Goal: Task Accomplishment & Management: Manage account settings

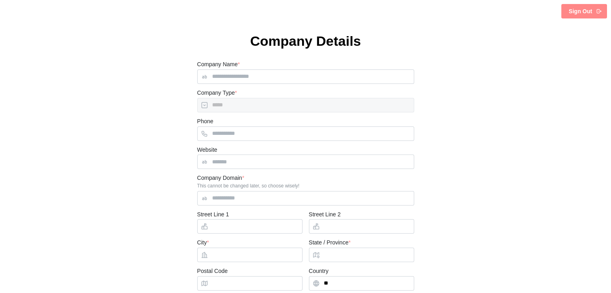
click at [601, 21] on html "Sign Out Company Details Company Name * Company Type * ***** Phone Website Comp…" at bounding box center [305, 172] width 611 height 344
click at [592, 12] on div "Sign Out" at bounding box center [585, 11] width 33 height 14
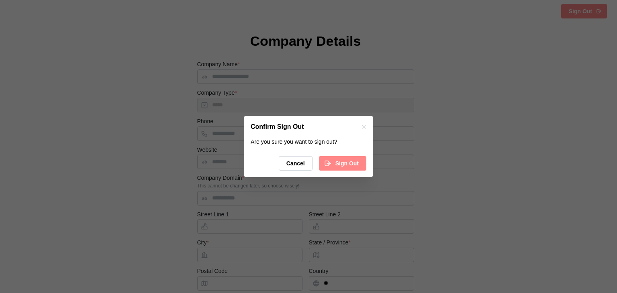
click at [355, 158] on span "Sign Out" at bounding box center [346, 164] width 23 height 14
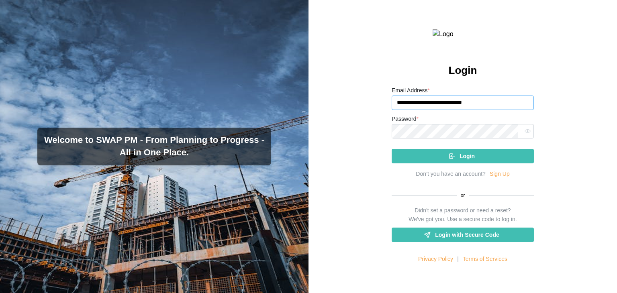
click at [504, 110] on input "**********" at bounding box center [463, 103] width 142 height 14
click at [477, 110] on input "**********" at bounding box center [463, 103] width 142 height 14
type input "**********"
click at [452, 160] on icon "submit" at bounding box center [451, 156] width 7 height 7
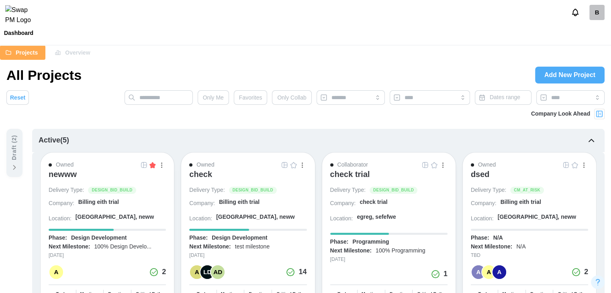
click at [202, 177] on div "check" at bounding box center [200, 174] width 23 height 10
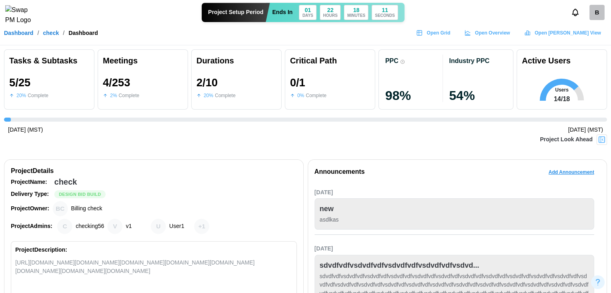
scroll to position [0, 2509]
click at [596, 12] on div "B" at bounding box center [596, 12] width 15 height 15
click at [594, 29] on link "My Profile" at bounding box center [587, 34] width 44 height 17
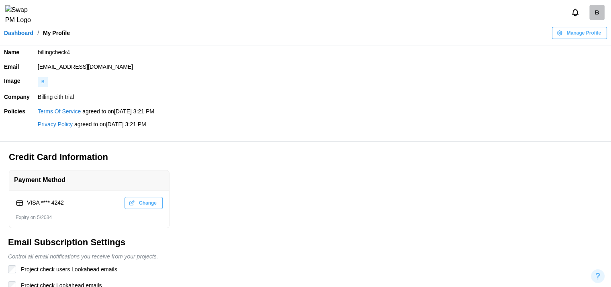
click at [25, 36] on link "Dashboard" at bounding box center [18, 33] width 29 height 6
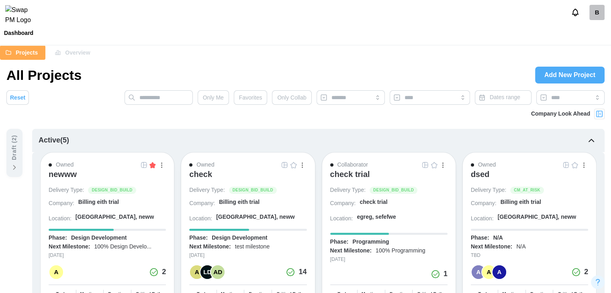
click at [198, 180] on div "check" at bounding box center [200, 176] width 23 height 14
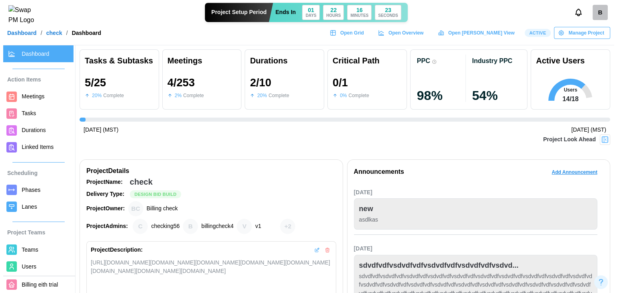
scroll to position [0, 2154]
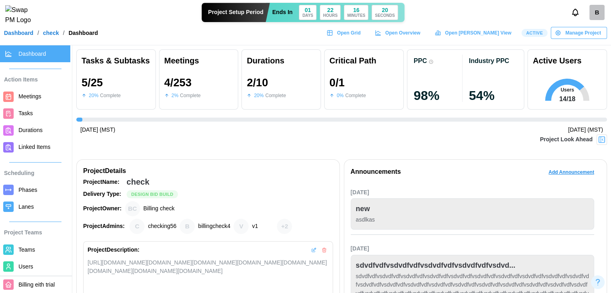
click at [543, 37] on span "Active" at bounding box center [534, 32] width 17 height 7
drag, startPoint x: 543, startPoint y: 40, endPoint x: 535, endPoint y: 38, distance: 7.8
click at [535, 37] on span "Active" at bounding box center [534, 32] width 17 height 7
drag, startPoint x: 543, startPoint y: 38, endPoint x: 527, endPoint y: 40, distance: 16.2
click at [530, 37] on span "Active" at bounding box center [534, 32] width 17 height 7
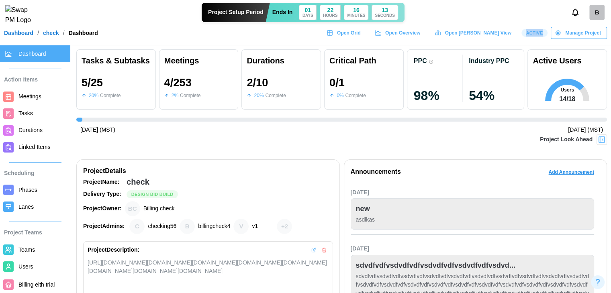
click at [526, 37] on div "Active" at bounding box center [534, 33] width 26 height 8
click at [329, 35] on icon at bounding box center [329, 33] width 0 height 5
click at [22, 253] on span "Teams" at bounding box center [26, 250] width 16 height 6
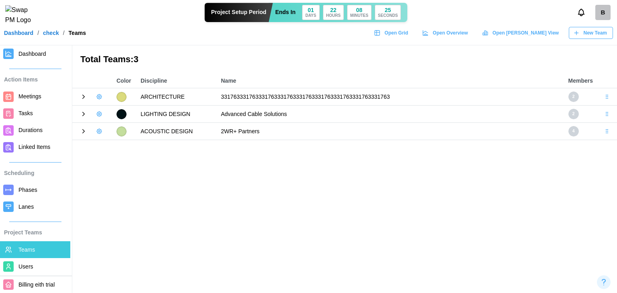
click at [84, 94] on icon at bounding box center [83, 96] width 7 height 7
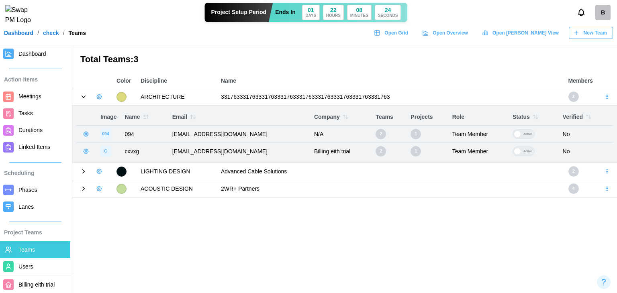
click at [104, 98] on button "button" at bounding box center [99, 96] width 11 height 11
click at [116, 115] on div "Add User" at bounding box center [127, 113] width 30 height 6
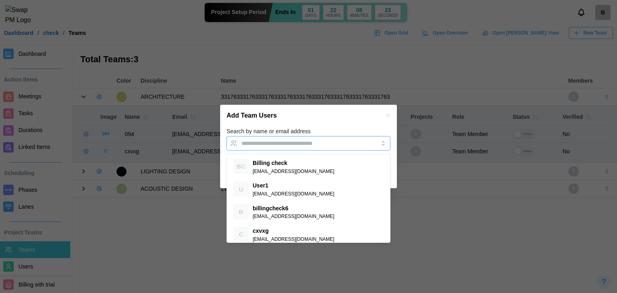
click at [250, 143] on input "Search by name or email address" at bounding box center [301, 143] width 120 height 6
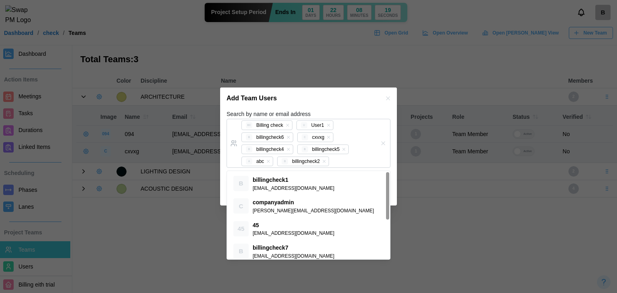
click at [304, 98] on div "Add Team Users" at bounding box center [308, 99] width 177 height 22
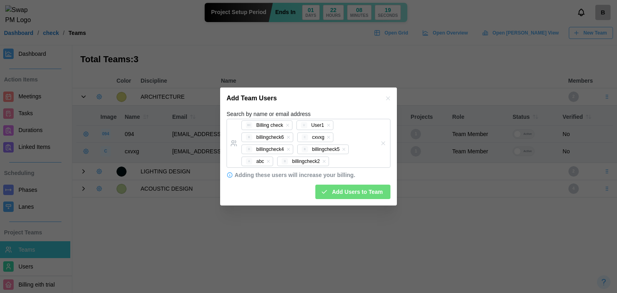
click at [358, 190] on span "Add Users to Team" at bounding box center [357, 192] width 51 height 14
click at [266, 161] on icon "button" at bounding box center [268, 161] width 5 height 5
click at [326, 139] on icon "button" at bounding box center [328, 137] width 5 height 5
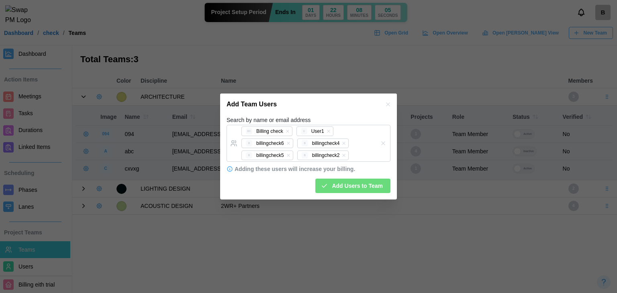
click at [343, 180] on span "Add Users to Team" at bounding box center [357, 186] width 51 height 14
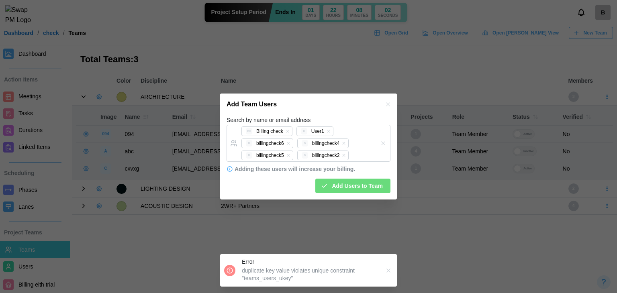
click at [390, 102] on icon "button" at bounding box center [388, 104] width 6 height 6
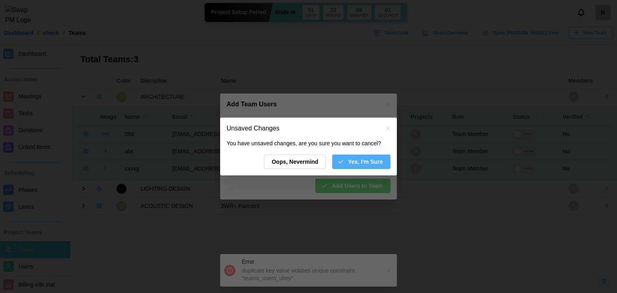
click at [359, 163] on span "Yes, I'm Sure" at bounding box center [365, 162] width 35 height 14
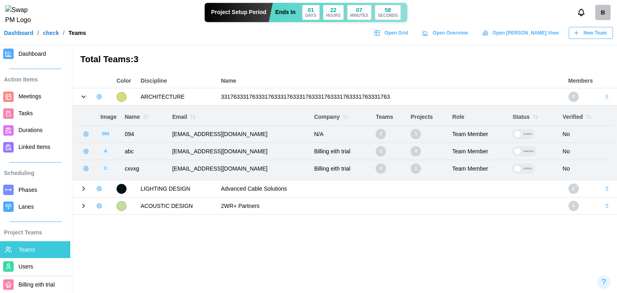
click at [101, 97] on icon "button" at bounding box center [99, 97] width 6 height 6
click at [108, 112] on button "Add User" at bounding box center [121, 113] width 51 height 15
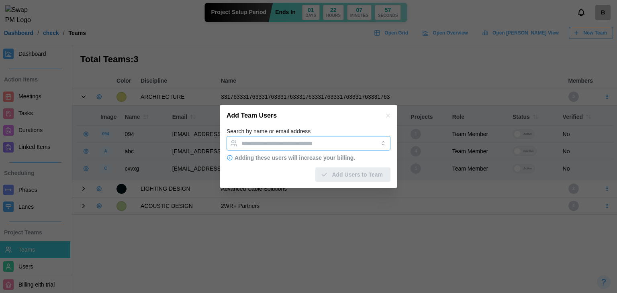
click at [283, 143] on input "Search by name or email address" at bounding box center [301, 143] width 120 height 6
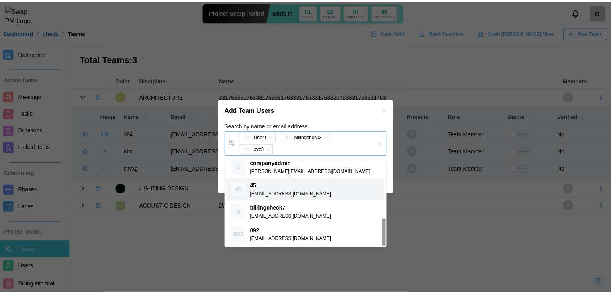
scroll to position [163, 0]
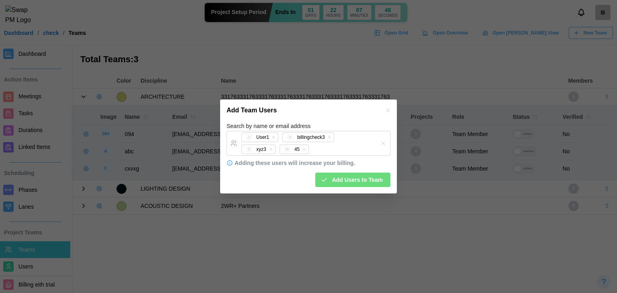
click at [338, 123] on div "Search by name or email address U User1 B billingcheck3 X xyz3 45 45" at bounding box center [309, 138] width 164 height 35
click at [343, 177] on span "Add Users to Team" at bounding box center [357, 180] width 51 height 14
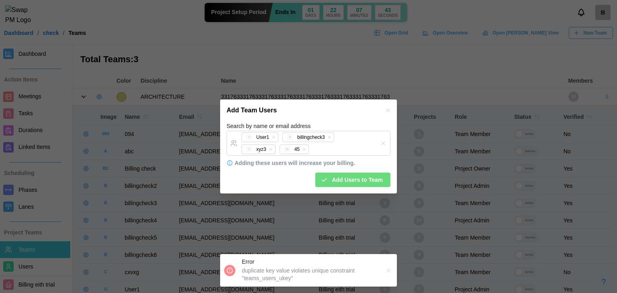
click at [390, 111] on icon "button" at bounding box center [388, 110] width 6 height 6
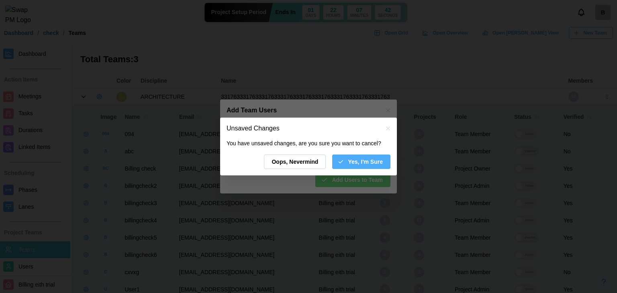
click at [344, 162] on icon "button" at bounding box center [340, 162] width 6 height 6
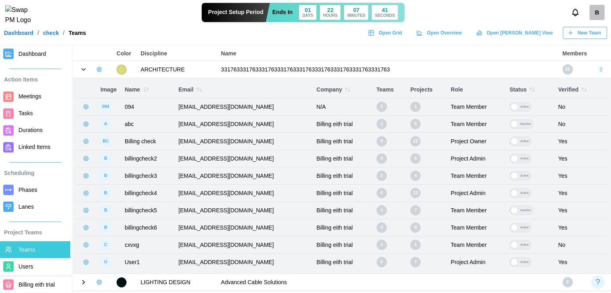
scroll to position [42, 0]
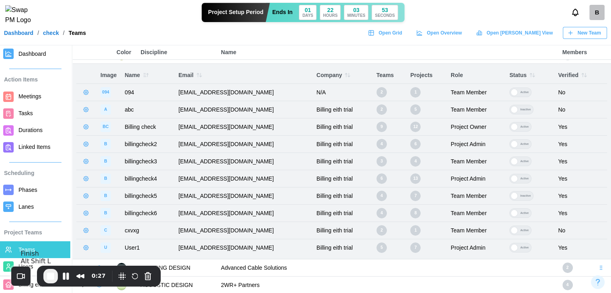
click at [51, 276] on span "End Recording" at bounding box center [51, 276] width 10 height 10
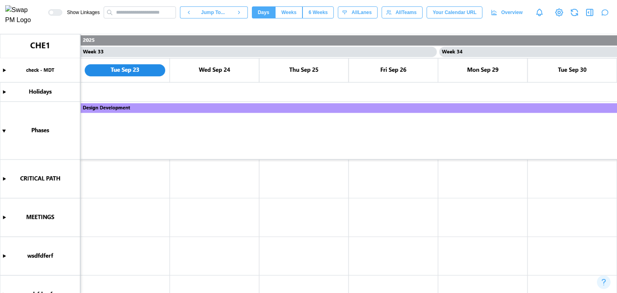
scroll to position [181, 0]
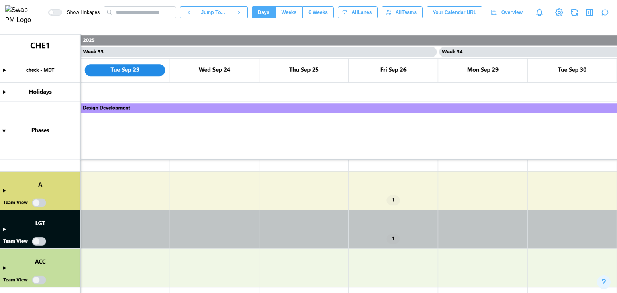
click at [3, 191] on canvas at bounding box center [308, 163] width 617 height 259
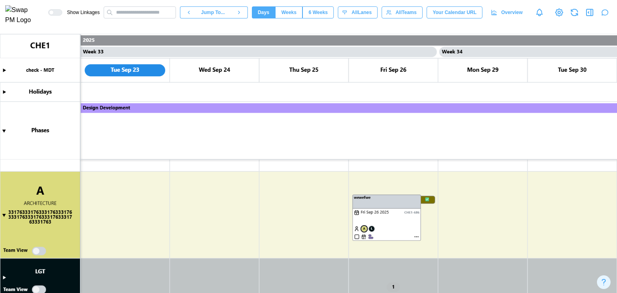
click at [37, 253] on canvas at bounding box center [308, 163] width 617 height 259
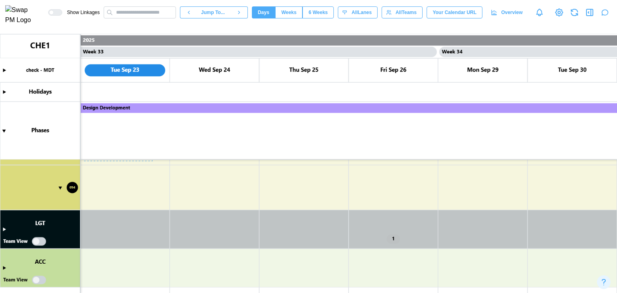
scroll to position [361, 0]
click at [6, 267] on canvas at bounding box center [308, 163] width 617 height 259
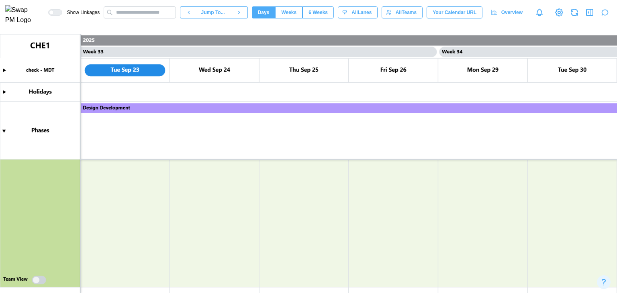
scroll to position [362, 0]
click at [2, 247] on canvas at bounding box center [308, 163] width 617 height 259
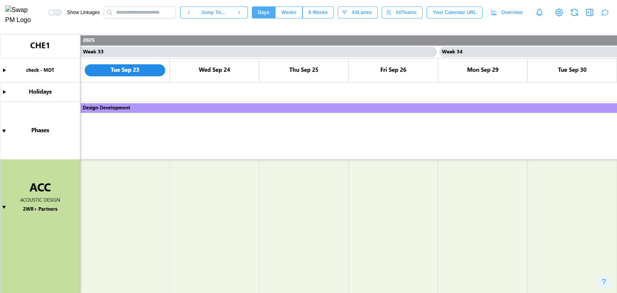
scroll to position [603, 0]
click at [2, 205] on canvas at bounding box center [308, 163] width 617 height 259
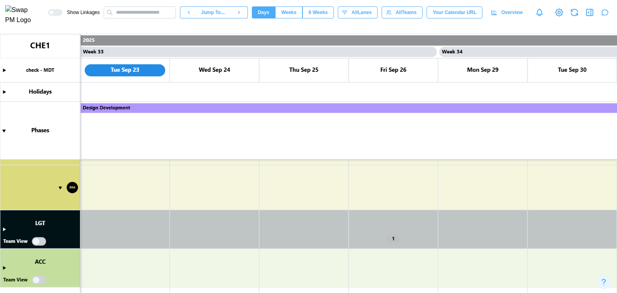
scroll to position [280, 0]
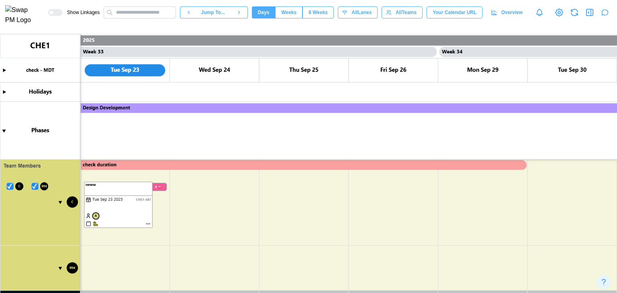
click at [37, 187] on canvas at bounding box center [308, 163] width 617 height 259
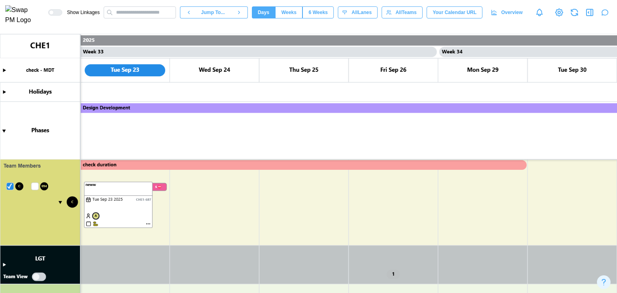
drag, startPoint x: 8, startPoint y: 187, endPoint x: 16, endPoint y: 210, distance: 24.1
click at [8, 187] on canvas at bounding box center [308, 163] width 617 height 259
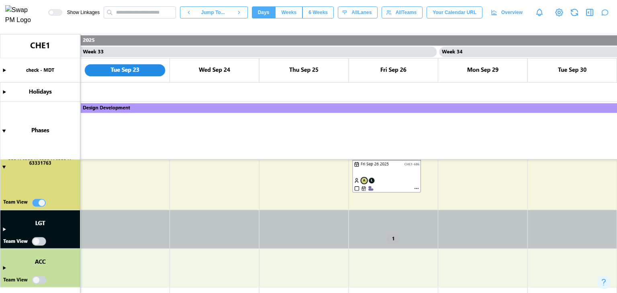
scroll to position [189, 0]
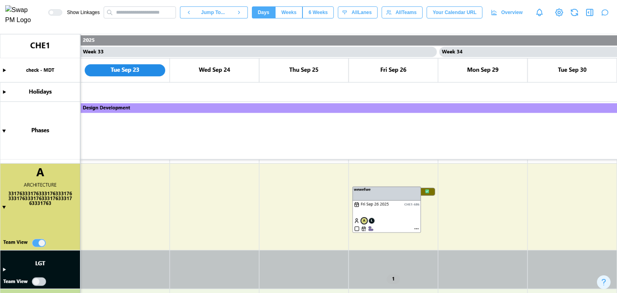
click at [38, 244] on canvas at bounding box center [308, 163] width 617 height 259
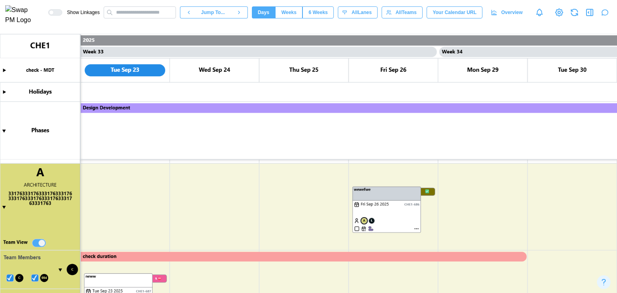
scroll to position [229, 0]
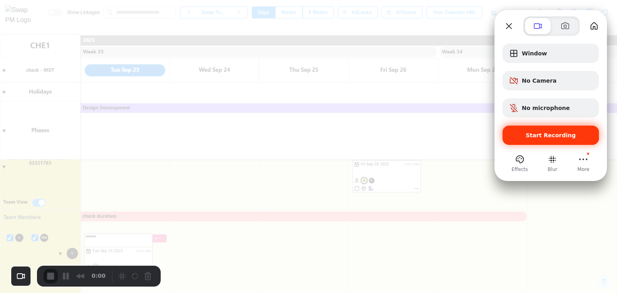
click at [549, 138] on span "Start Recording" at bounding box center [551, 135] width 50 height 6
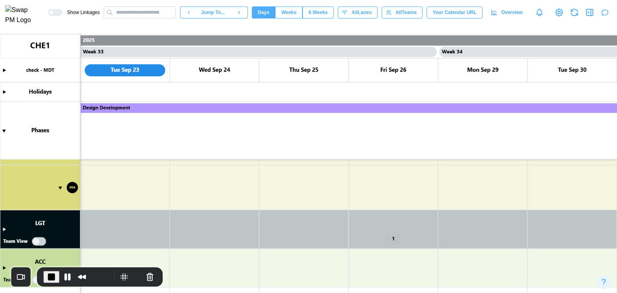
scroll to position [240, 0]
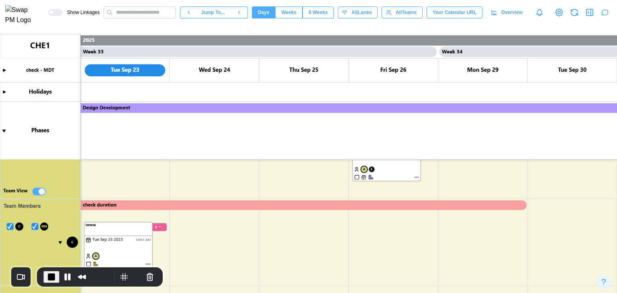
click at [34, 227] on canvas at bounding box center [308, 163] width 617 height 259
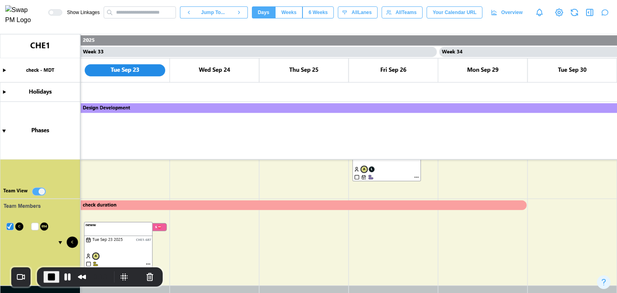
click at [7, 225] on canvas at bounding box center [308, 163] width 617 height 259
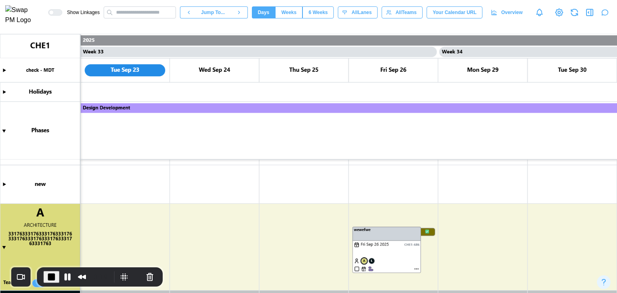
scroll to position [229, 0]
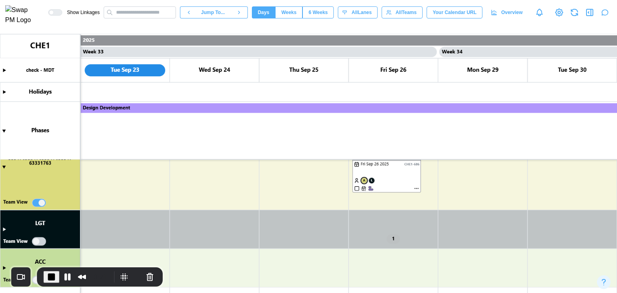
click at [51, 279] on span "End Recording" at bounding box center [52, 277] width 10 height 10
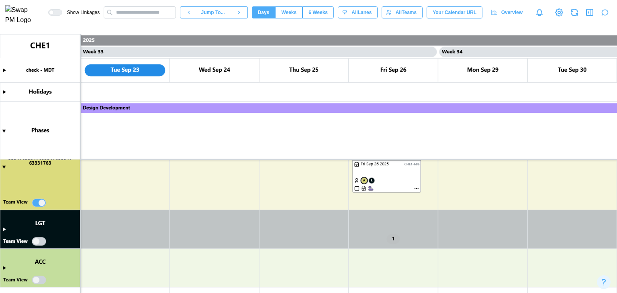
click at [3, 229] on canvas at bounding box center [308, 163] width 617 height 259
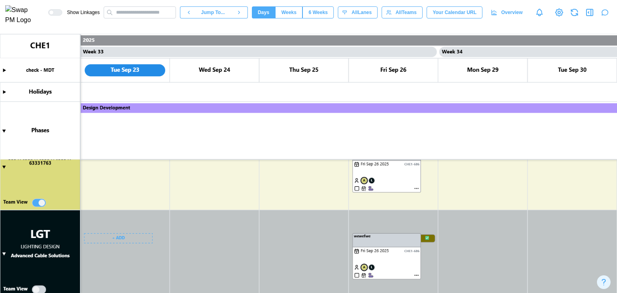
click at [42, 200] on canvas at bounding box center [308, 163] width 617 height 259
click at [42, 201] on canvas at bounding box center [308, 163] width 617 height 259
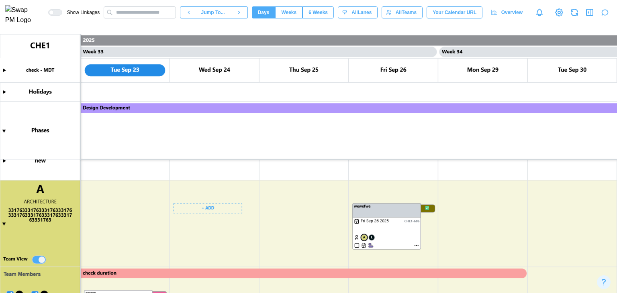
scroll to position [252, 0]
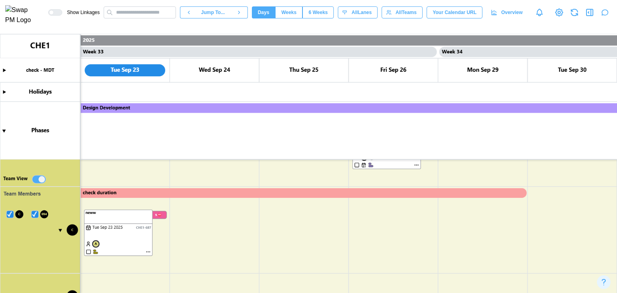
type textarea "*"
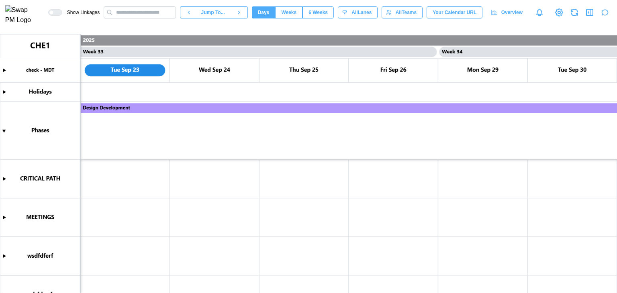
scroll to position [125, 0]
click at [37, 258] on canvas at bounding box center [308, 163] width 617 height 259
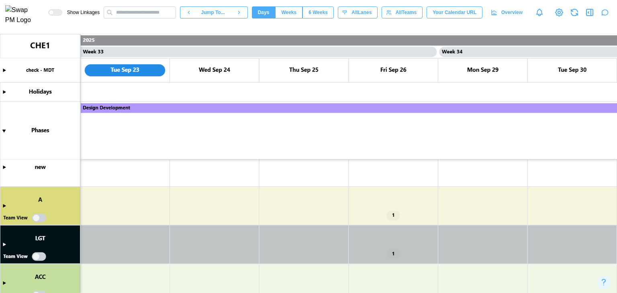
scroll to position [181, 0]
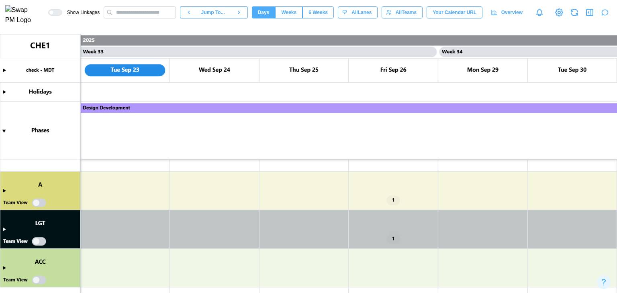
click at [41, 203] on canvas at bounding box center [308, 163] width 617 height 259
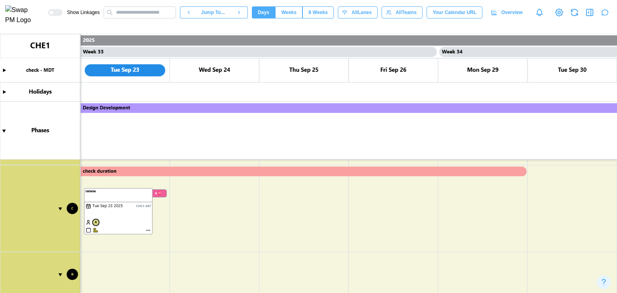
scroll to position [280, 0]
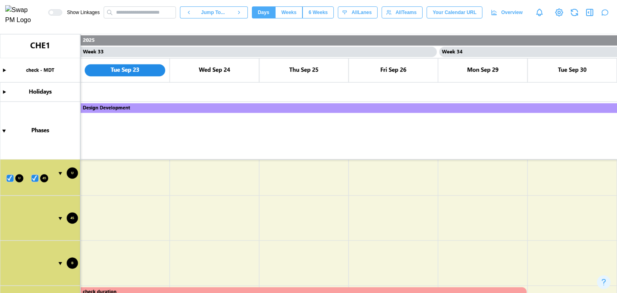
type textarea "*"
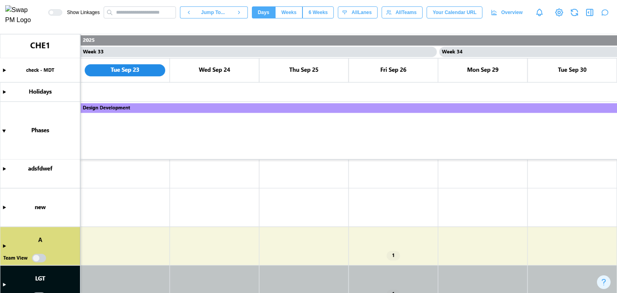
scroll to position [181, 0]
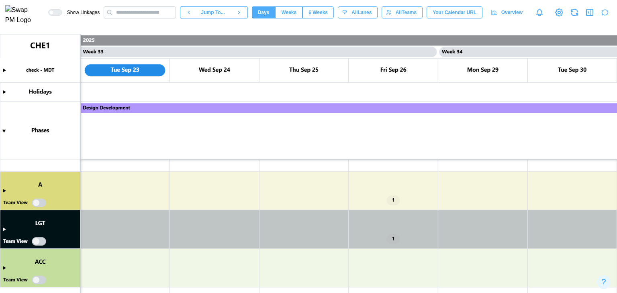
click at [36, 204] on canvas at bounding box center [308, 163] width 617 height 259
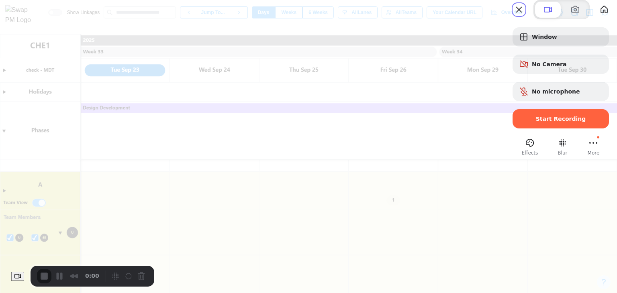
click at [550, 129] on div "Start Recording" at bounding box center [560, 118] width 96 height 19
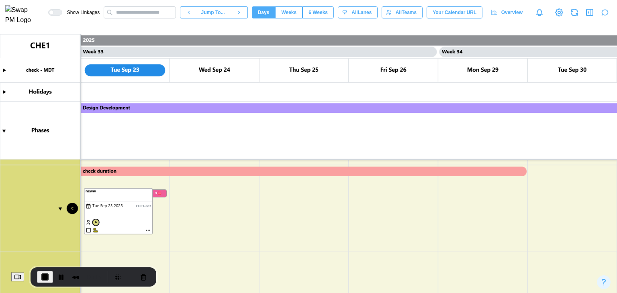
scroll to position [160, 0]
click at [168, 222] on canvas at bounding box center [308, 163] width 617 height 259
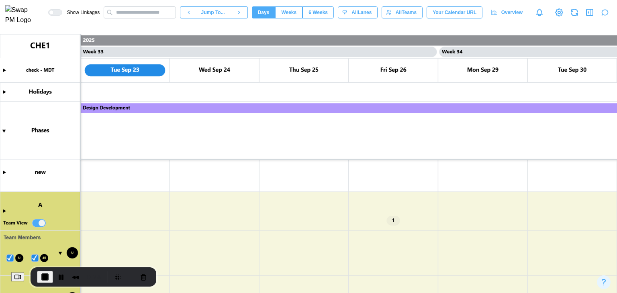
scroll to position [241, 0]
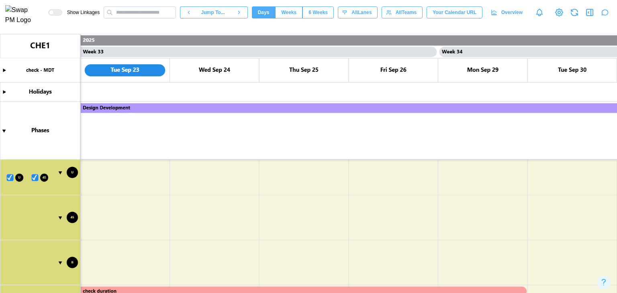
type textarea "*"
